Goal: Learn about a topic

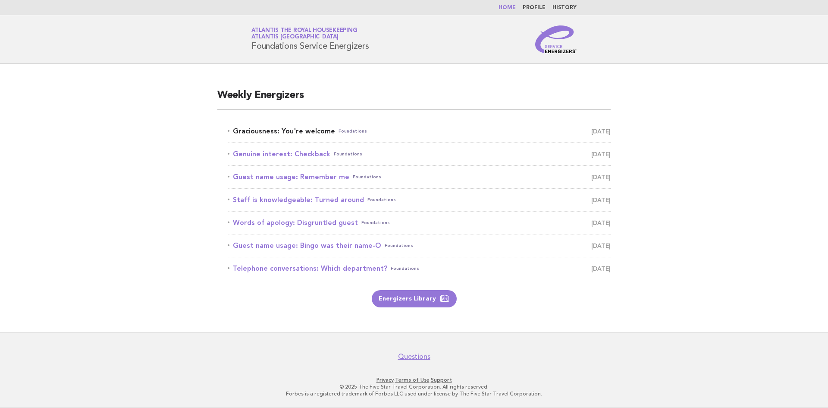
click at [311, 130] on link "Graciousness: You're welcome Foundations [DATE]" at bounding box center [419, 131] width 383 height 12
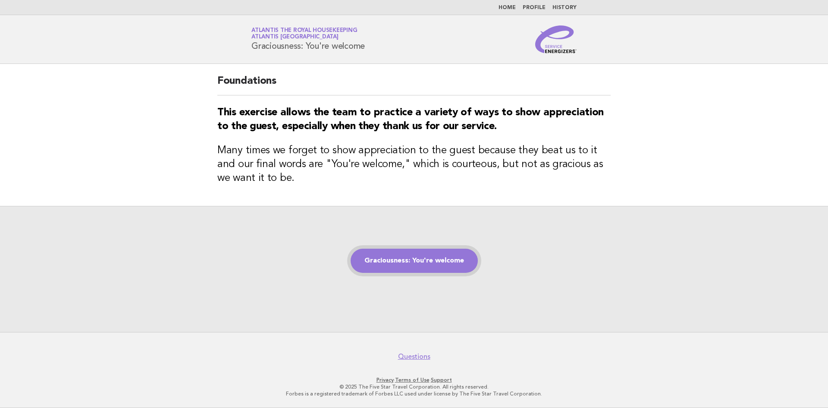
click at [405, 267] on link "Graciousness: You're welcome" at bounding box center [414, 260] width 127 height 24
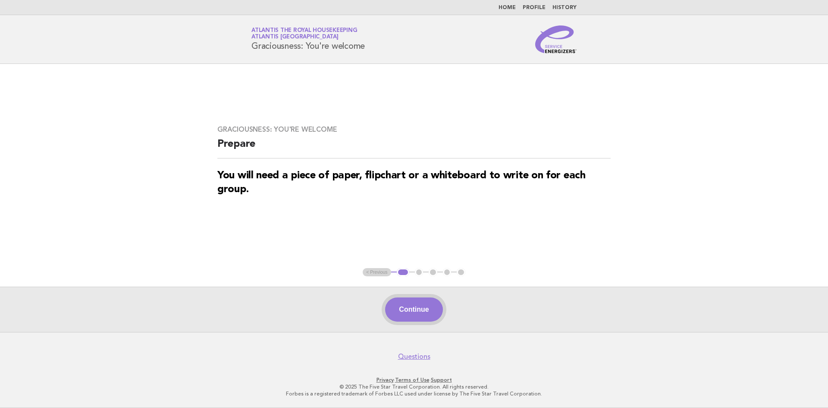
click at [403, 311] on button "Continue" at bounding box center [413, 309] width 57 height 24
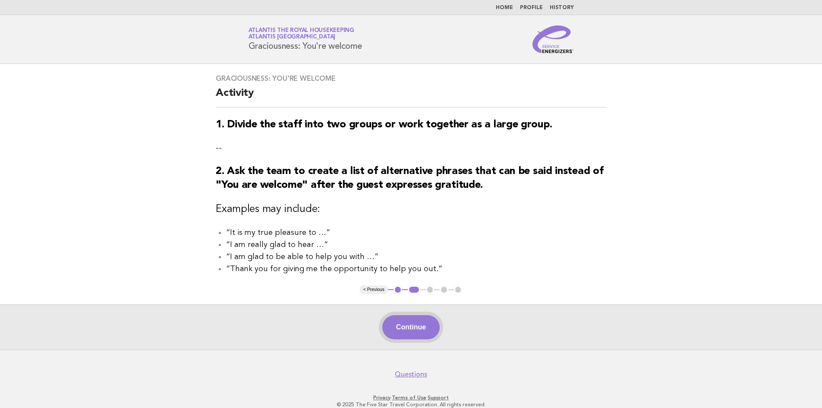
click at [411, 335] on button "Continue" at bounding box center [410, 327] width 57 height 24
